Goal: Information Seeking & Learning: Learn about a topic

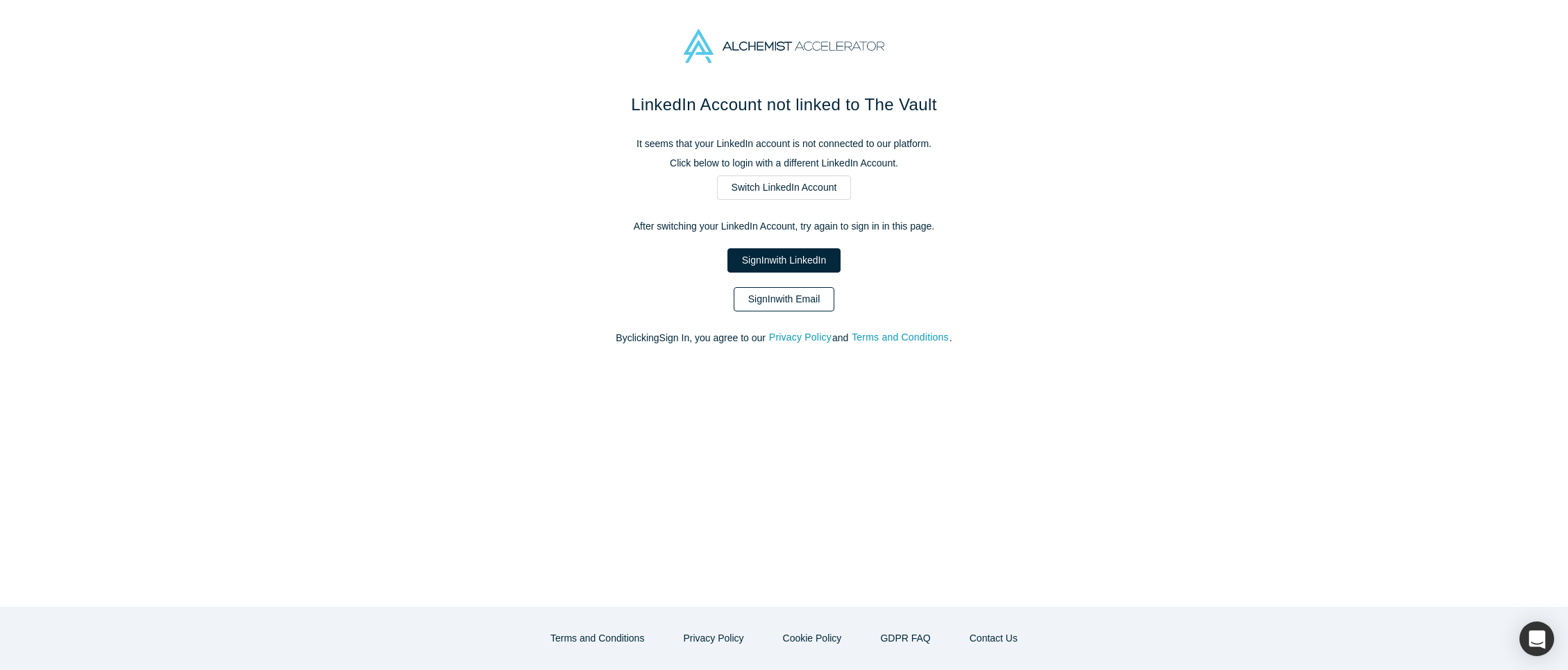
click at [807, 299] on link "Sign In with Email" at bounding box center [784, 299] width 102 height 24
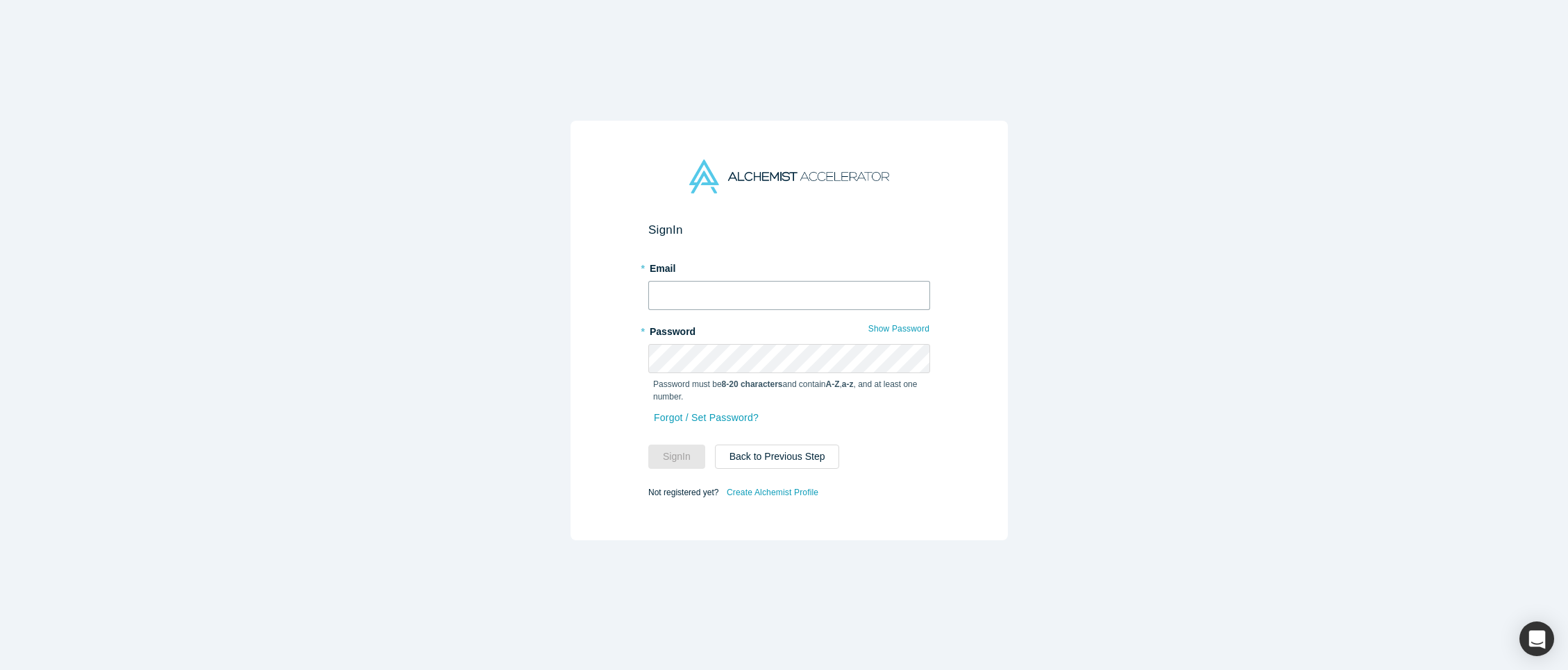
type input "[EMAIL_ADDRESS][DOMAIN_NAME]"
click at [674, 454] on button "Sign In" at bounding box center [676, 456] width 57 height 24
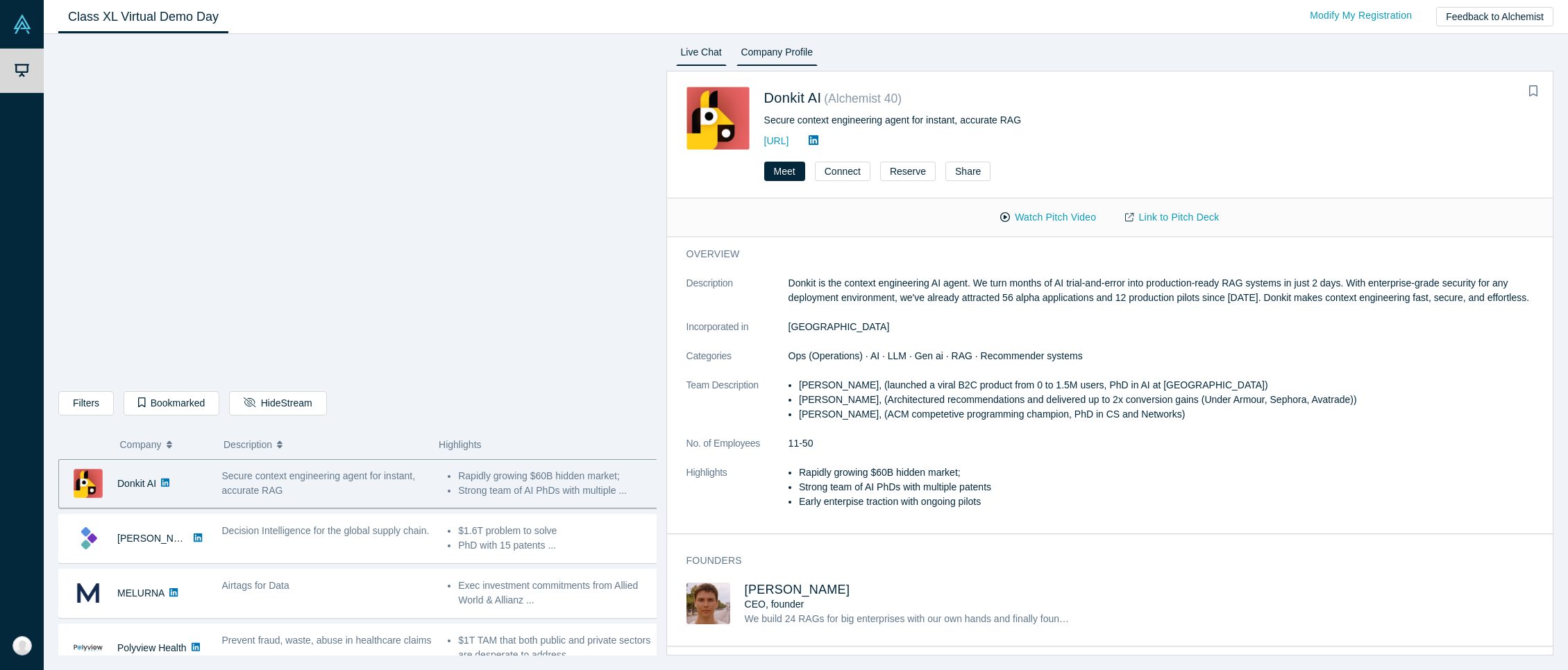
click at [676, 45] on link "Live Chat" at bounding box center [701, 54] width 50 height 22
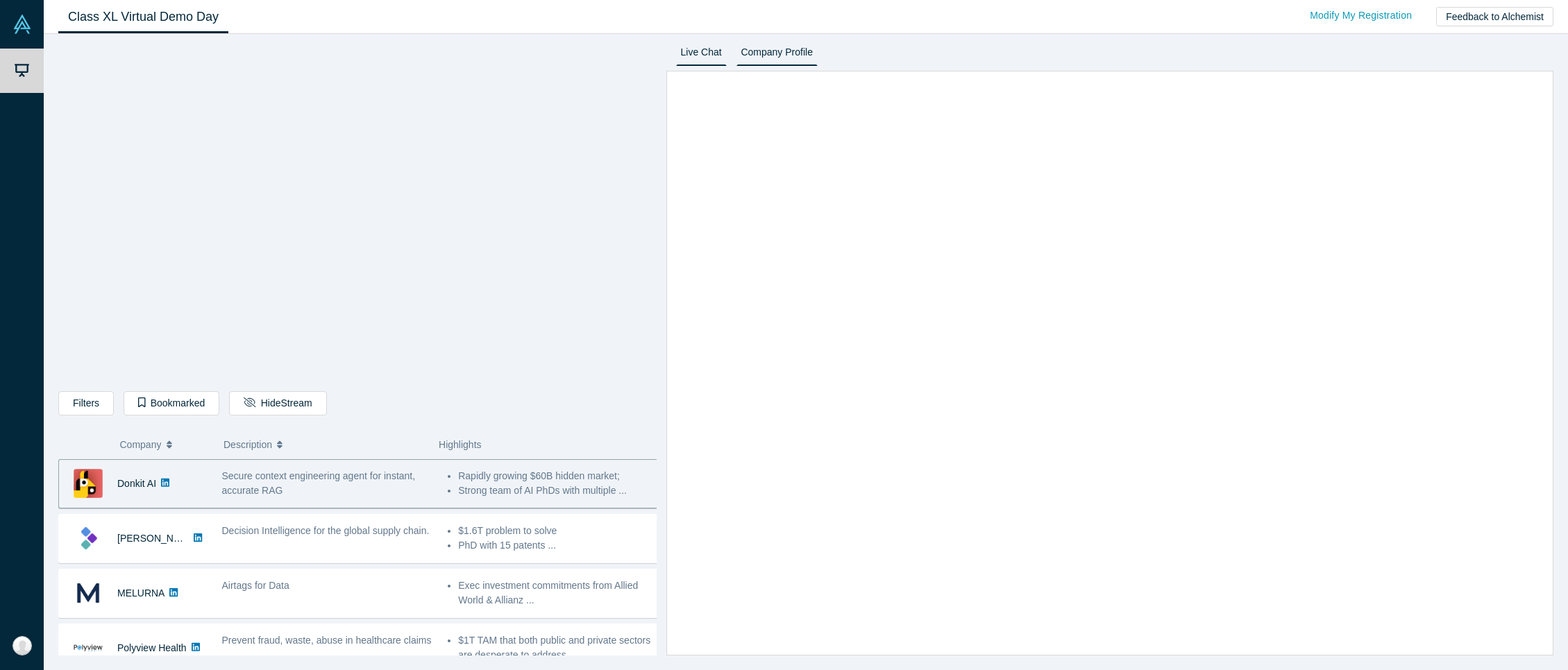
click at [767, 49] on link "Company Profile" at bounding box center [778, 54] width 81 height 22
